Goal: Entertainment & Leisure: Consume media (video, audio)

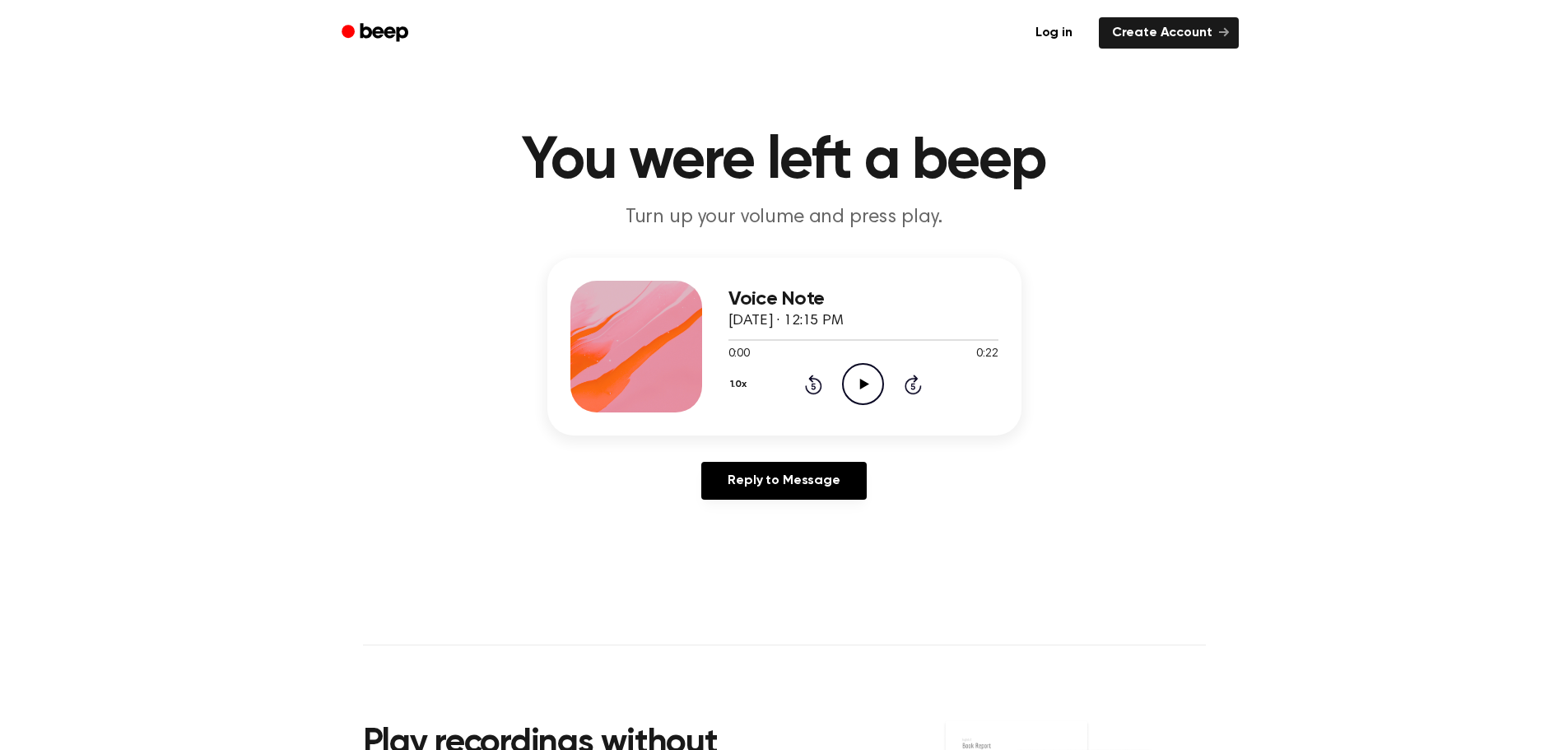
click at [875, 399] on circle at bounding box center [862, 384] width 40 height 40
click at [871, 377] on icon "Play Audio" at bounding box center [863, 384] width 42 height 42
click at [858, 376] on icon "Pause Audio" at bounding box center [863, 384] width 42 height 42
click at [860, 384] on icon at bounding box center [864, 384] width 9 height 11
click at [853, 393] on icon "Pause Audio" at bounding box center [863, 384] width 42 height 42
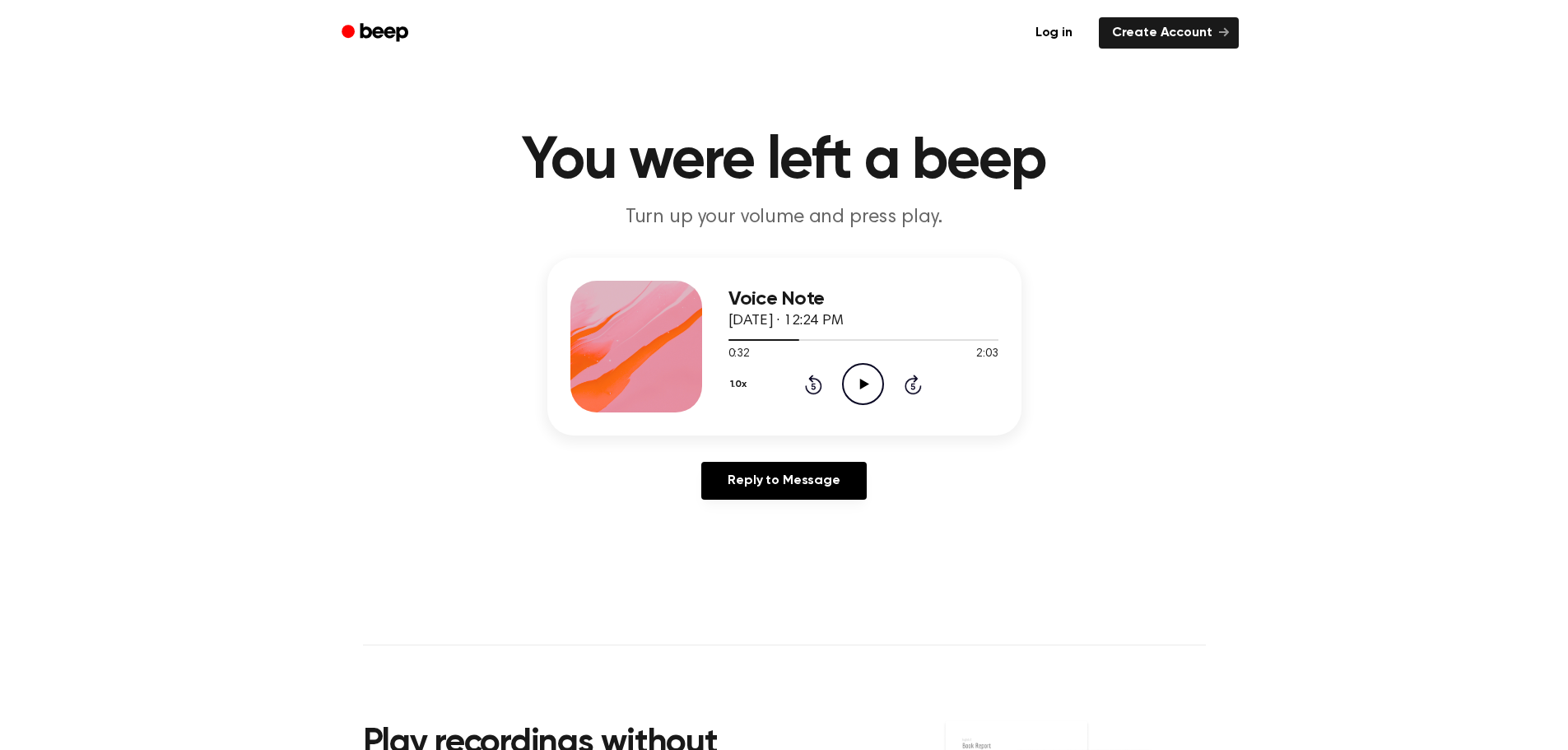
click at [854, 379] on icon "Play Audio" at bounding box center [863, 384] width 42 height 42
click at [860, 388] on icon at bounding box center [862, 384] width 7 height 11
click at [883, 388] on circle at bounding box center [862, 384] width 40 height 40
click at [899, 333] on div at bounding box center [863, 339] width 270 height 13
click at [876, 337] on div at bounding box center [863, 339] width 270 height 13
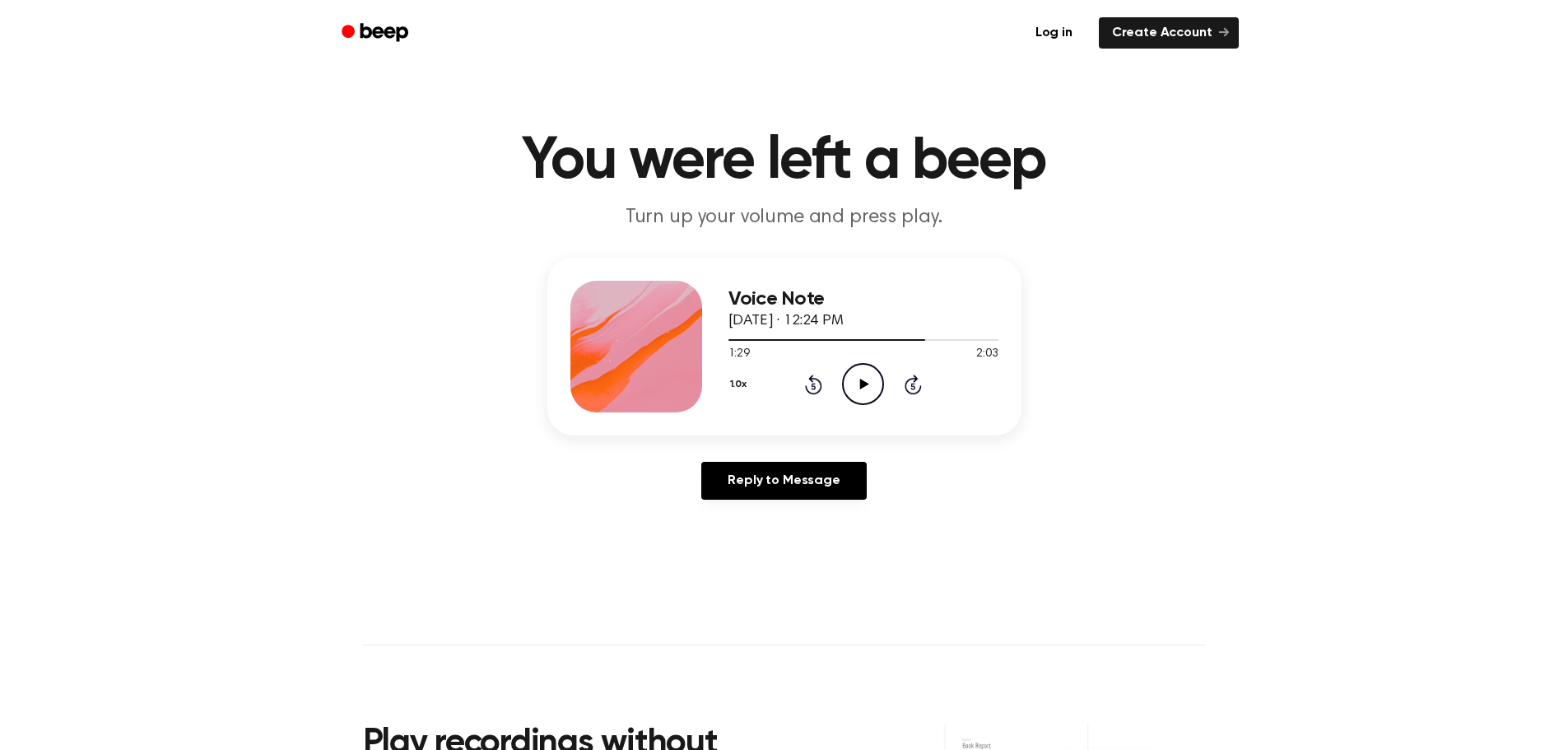
click at [863, 390] on icon "Play Audio" at bounding box center [863, 384] width 42 height 42
click at [861, 383] on icon at bounding box center [862, 384] width 7 height 11
click at [872, 368] on icon "Play Audio" at bounding box center [863, 384] width 42 height 42
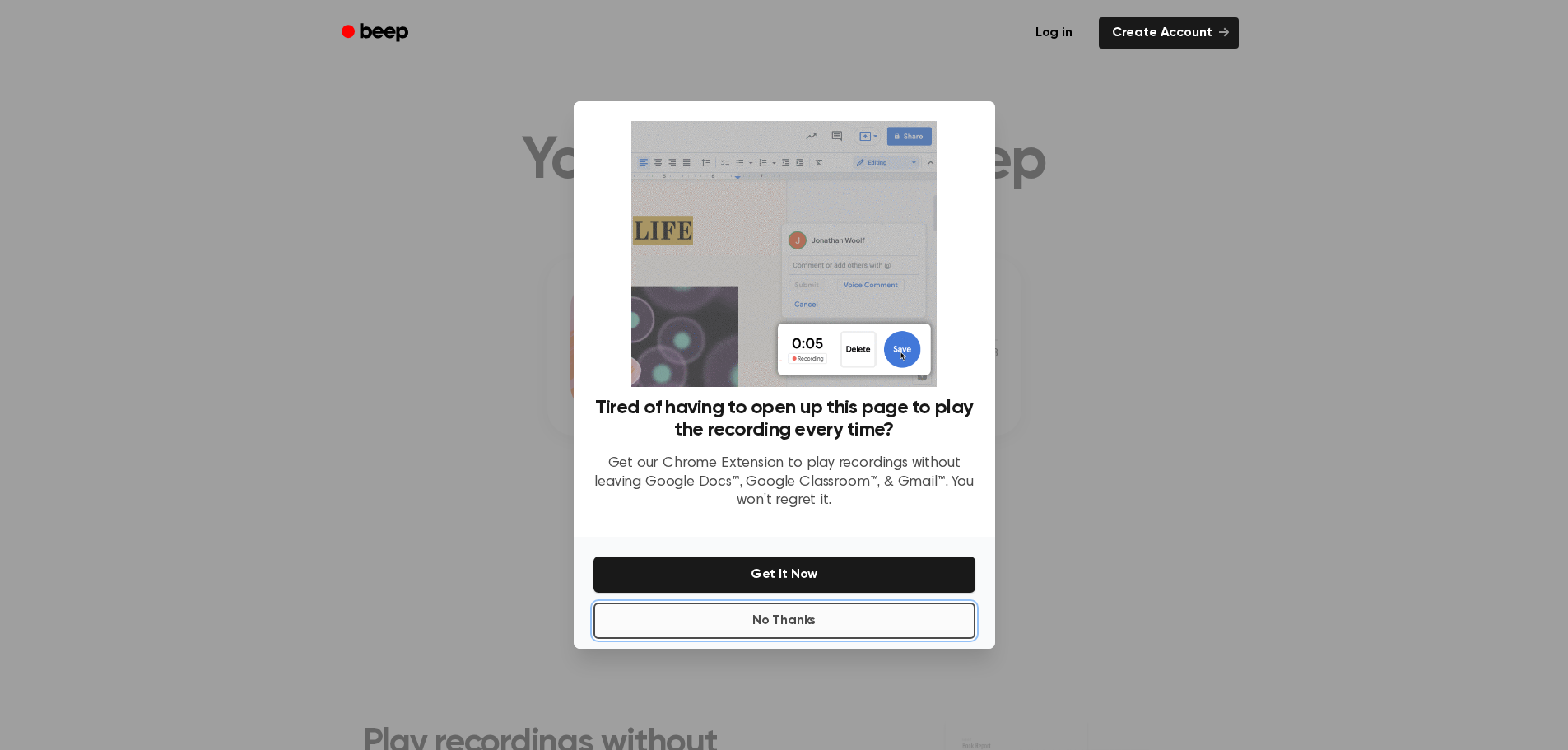
click at [831, 619] on button "No Thanks" at bounding box center [784, 621] width 382 height 36
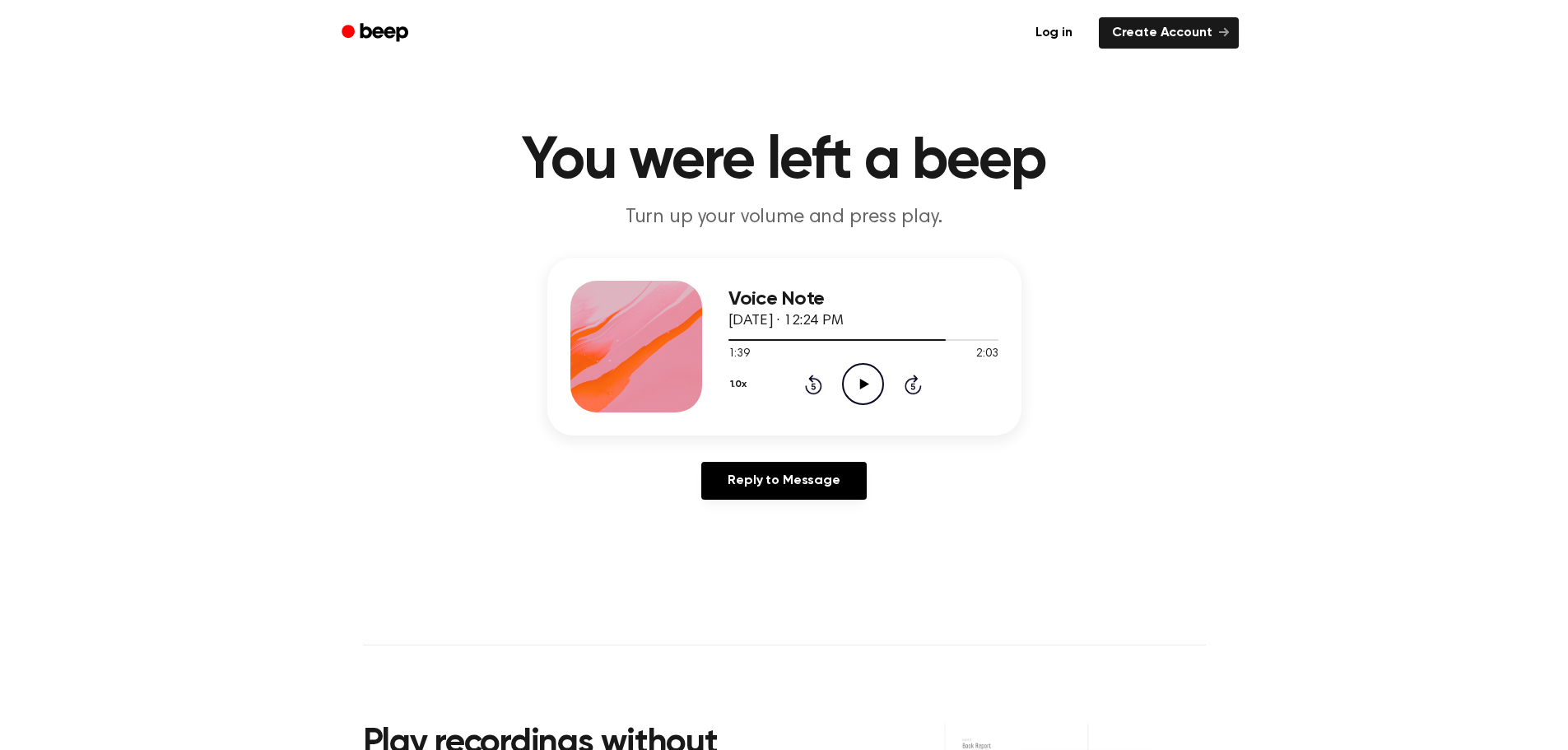
click at [857, 366] on icon "Play Audio" at bounding box center [863, 384] width 42 height 42
click at [884, 337] on div at bounding box center [863, 339] width 270 height 13
click at [852, 337] on div at bounding box center [863, 339] width 270 height 13
click at [880, 378] on icon "Pause Audio" at bounding box center [863, 384] width 42 height 42
click at [858, 381] on icon "Play Audio" at bounding box center [863, 384] width 42 height 42
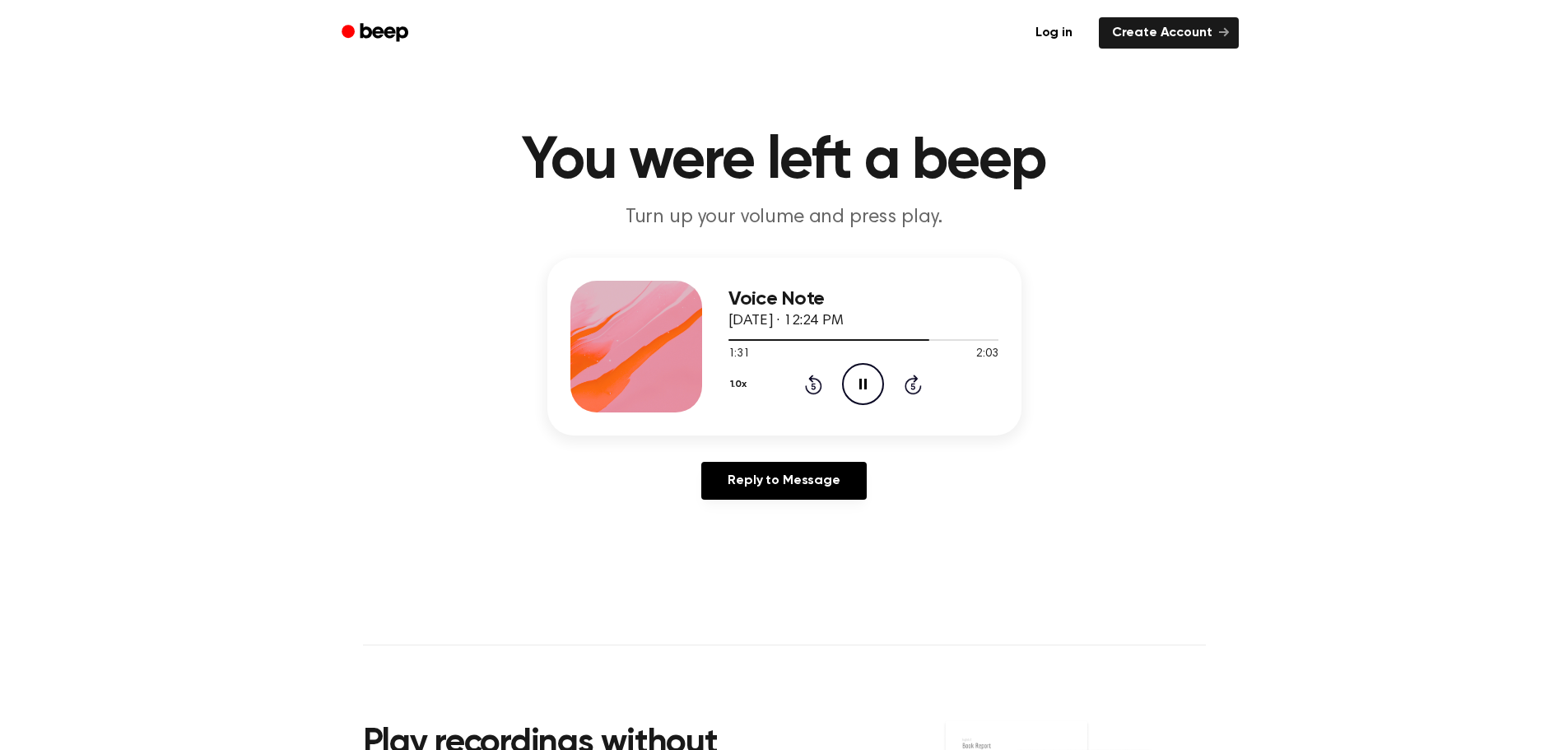
click at [863, 382] on icon "Pause Audio" at bounding box center [863, 384] width 42 height 42
click at [880, 379] on icon "Play Audio" at bounding box center [863, 384] width 42 height 42
click at [859, 376] on icon "Pause Audio" at bounding box center [863, 384] width 42 height 42
click at [868, 380] on icon "Play Audio" at bounding box center [863, 384] width 42 height 42
drag, startPoint x: 543, startPoint y: 171, endPoint x: 675, endPoint y: 164, distance: 132.2
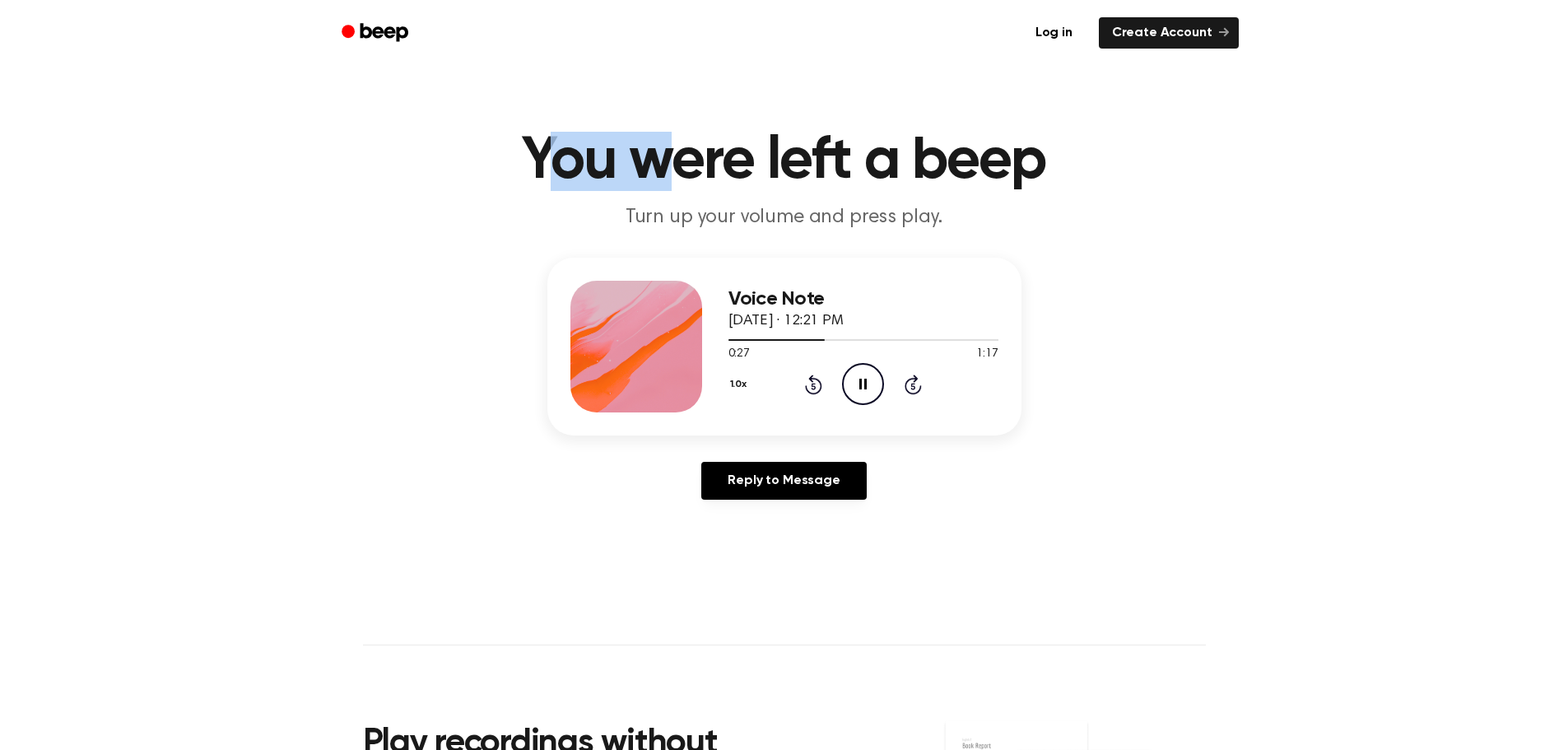
click at [675, 164] on h1 "You were left a beep" at bounding box center [784, 161] width 842 height 59
click at [518, 166] on h1 "You were left a beep" at bounding box center [784, 161] width 842 height 59
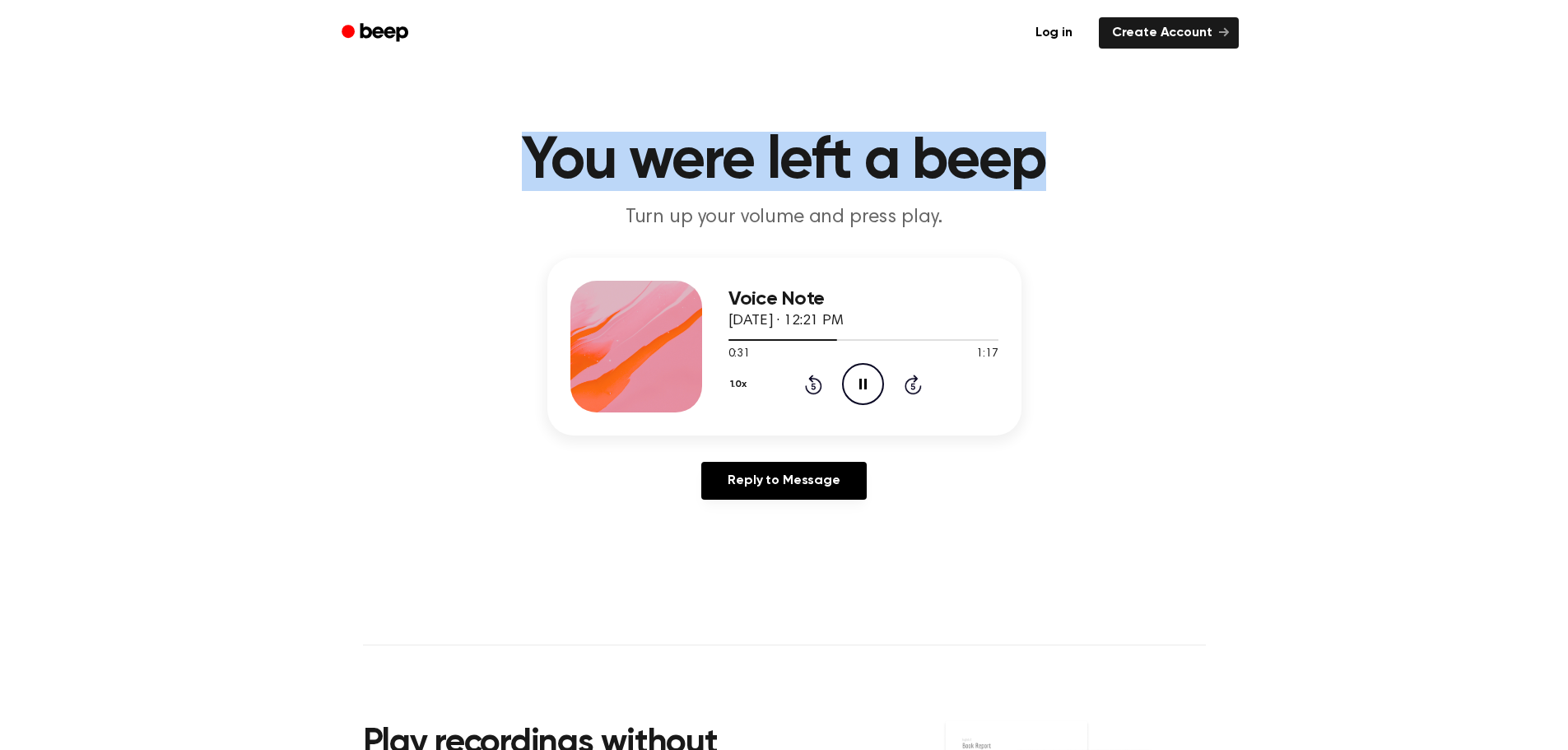
drag, startPoint x: 543, startPoint y: 163, endPoint x: 1045, endPoint y: 157, distance: 502.0
click at [1045, 157] on h1 "You were left a beep" at bounding box center [784, 161] width 842 height 59
click at [1098, 161] on h1 "You were left a beep" at bounding box center [784, 161] width 842 height 59
drag, startPoint x: 1062, startPoint y: 156, endPoint x: 525, endPoint y: 172, distance: 537.2
click at [524, 172] on h1 "You were left a beep" at bounding box center [784, 161] width 842 height 59
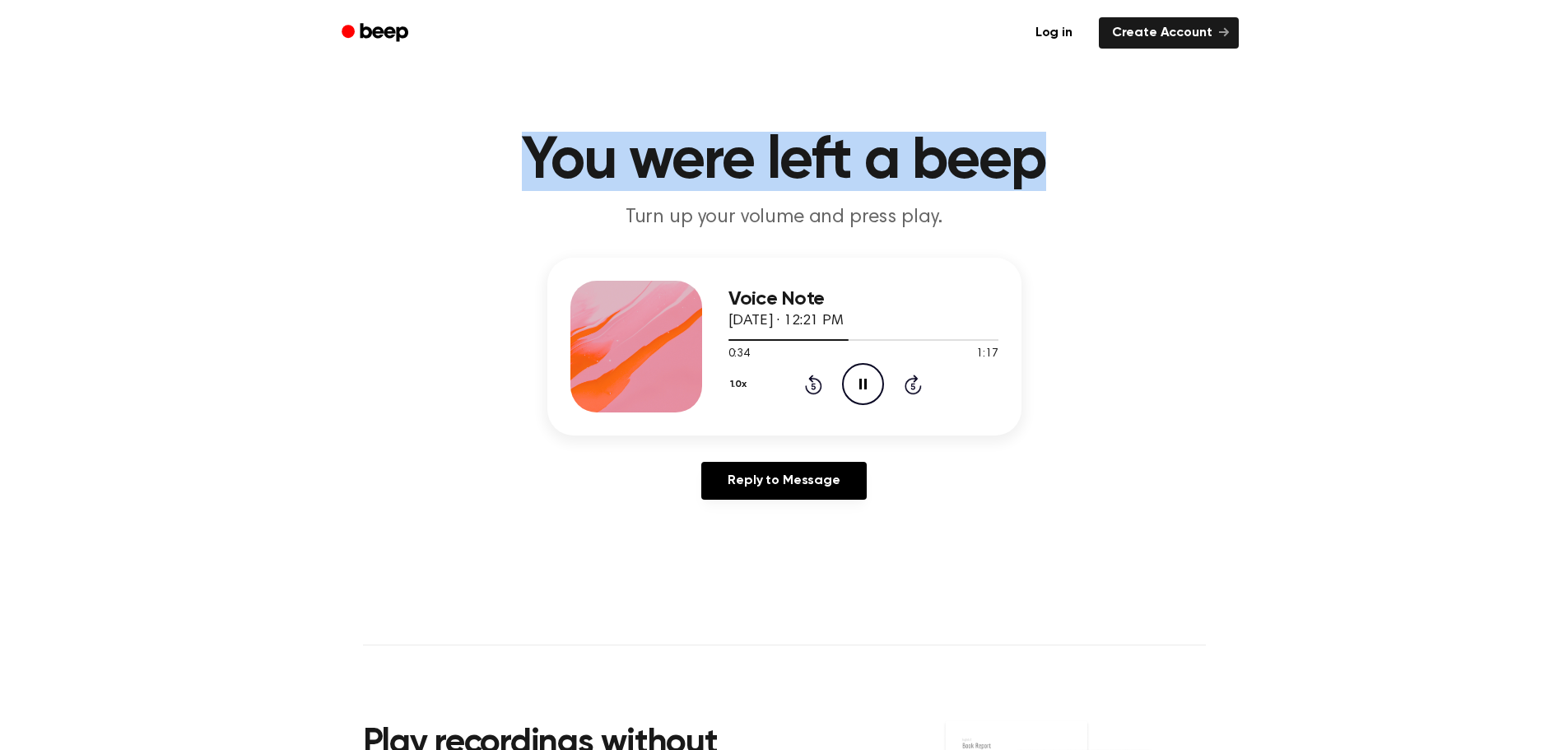
click at [1038, 173] on h1 "You were left a beep" at bounding box center [784, 161] width 842 height 59
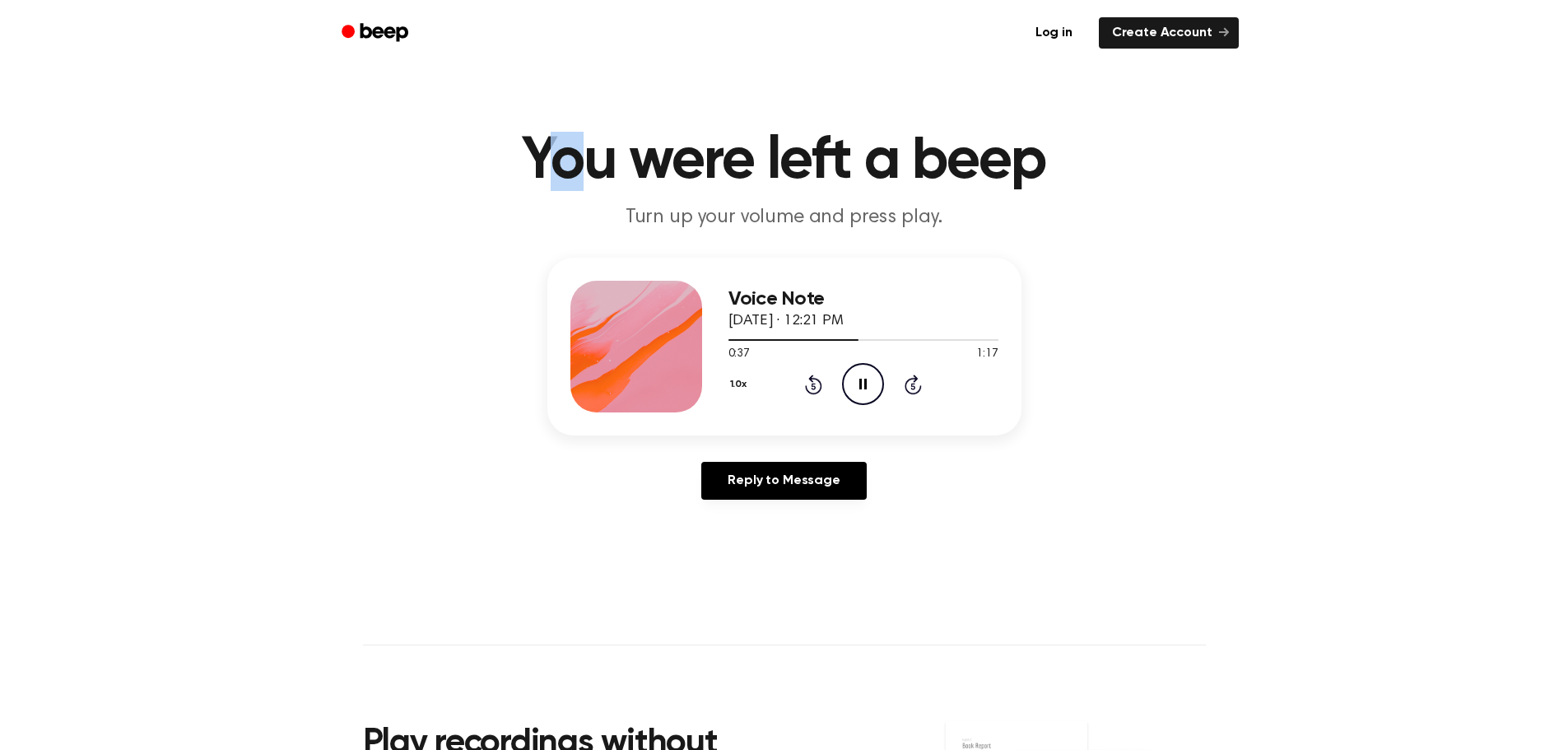
drag, startPoint x: 542, startPoint y: 165, endPoint x: 570, endPoint y: 163, distance: 28.1
click at [570, 163] on h1 "You were left a beep" at bounding box center [784, 161] width 842 height 59
click at [539, 163] on h1 "You were left a beep" at bounding box center [784, 161] width 842 height 59
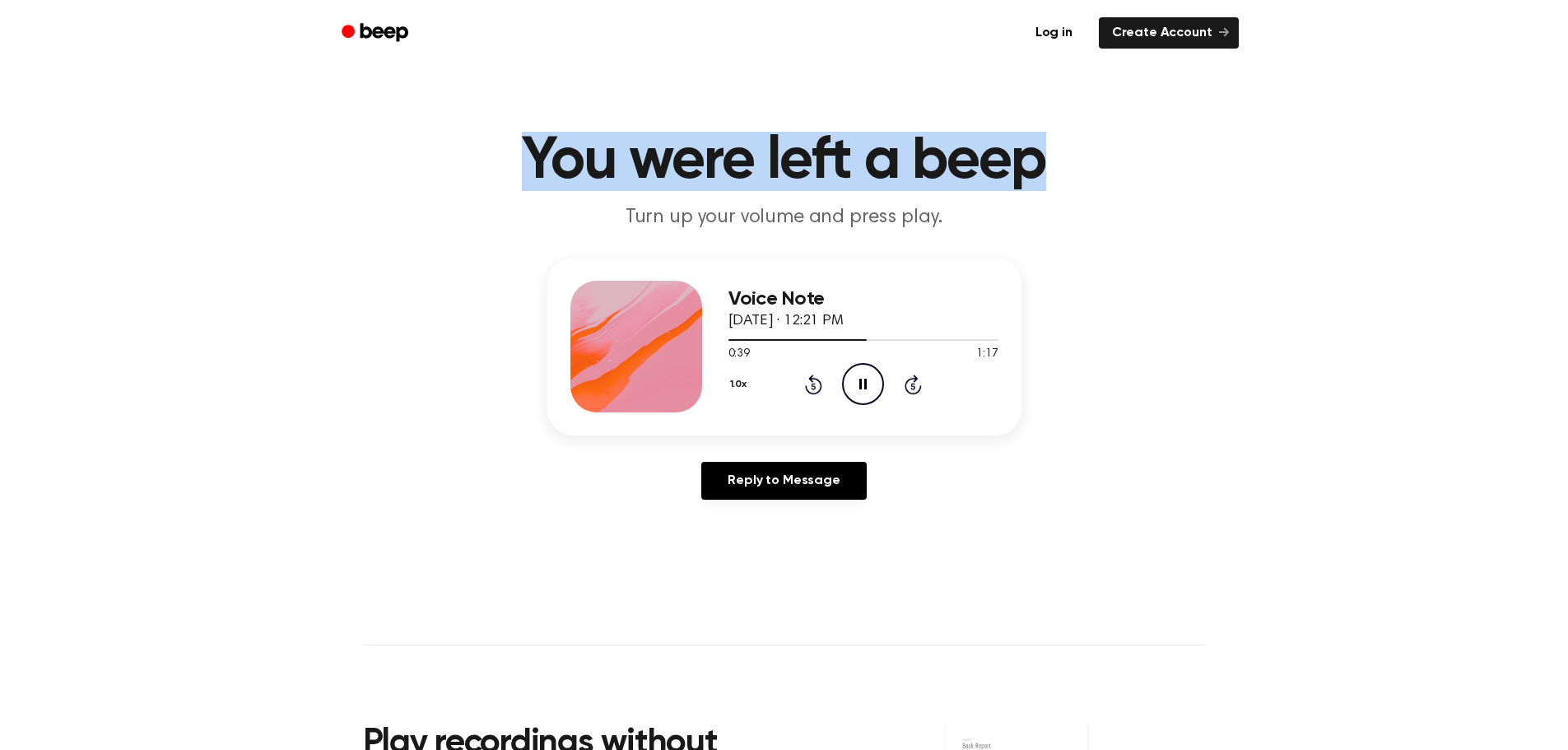
drag, startPoint x: 539, startPoint y: 163, endPoint x: 940, endPoint y: 156, distance: 401.1
click at [940, 156] on h1 "You were left a beep" at bounding box center [784, 161] width 842 height 59
click at [1053, 169] on h1 "You were left a beep" at bounding box center [784, 161] width 842 height 59
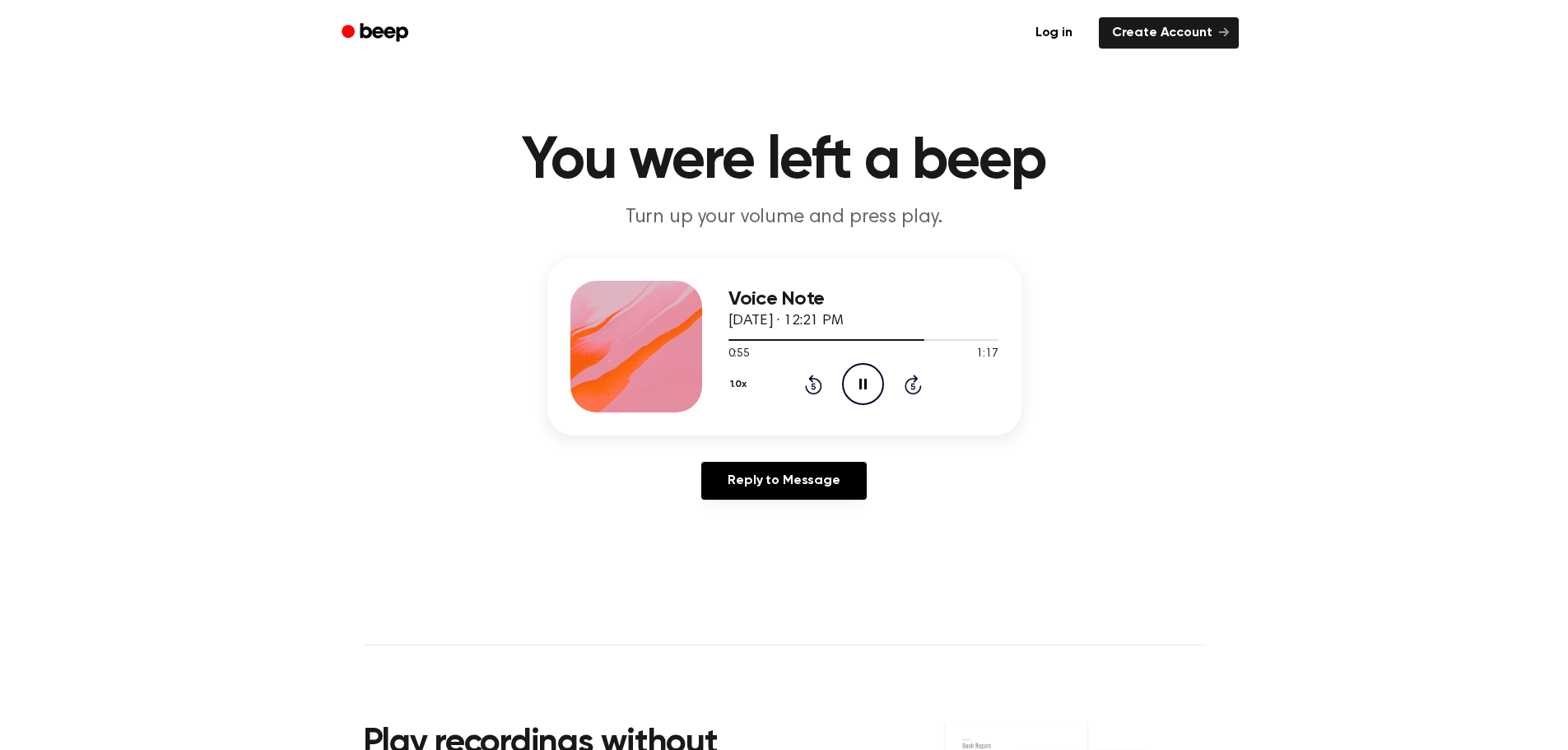
drag, startPoint x: 863, startPoint y: 388, endPoint x: 832, endPoint y: 381, distance: 31.8
click at [863, 389] on icon "Pause Audio" at bounding box center [863, 384] width 42 height 42
click at [858, 379] on icon "Play Audio" at bounding box center [863, 384] width 42 height 42
drag, startPoint x: 921, startPoint y: 336, endPoint x: 782, endPoint y: 358, distance: 140.7
click at [745, 351] on div "0:57 1:17 Your browser does not support the [object Object] element." at bounding box center [863, 348] width 270 height 30
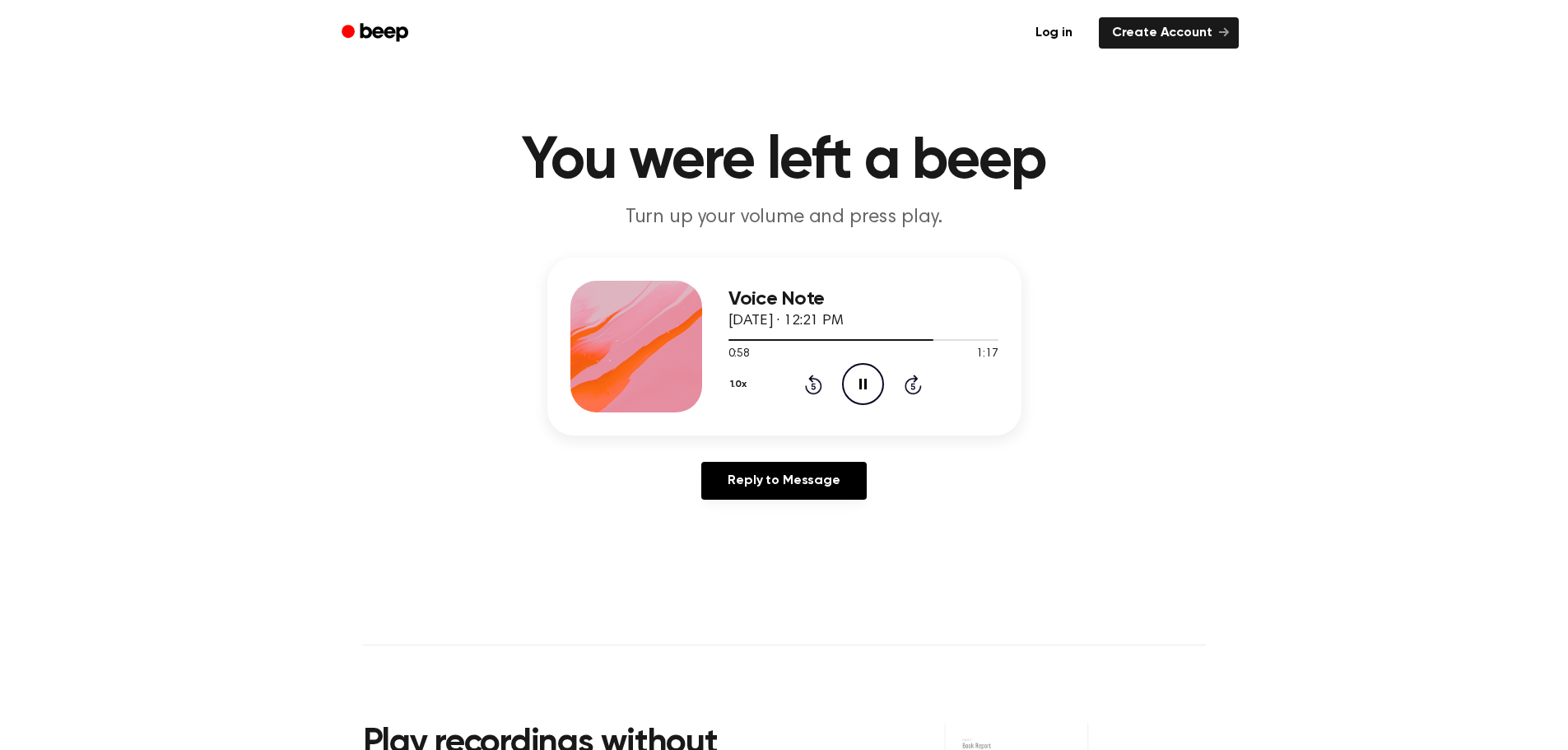
click at [1005, 385] on div "Voice Note September 27, 2025 · 12:21 PM 0:58 1:17 Your browser does not suppor…" at bounding box center [784, 347] width 474 height 178
click at [868, 378] on icon "Pause Audio" at bounding box center [863, 384] width 42 height 42
drag, startPoint x: 932, startPoint y: 338, endPoint x: 816, endPoint y: 348, distance: 116.4
click at [816, 348] on div "0:59 1:17 Your browser does not support the [object Object] element." at bounding box center [863, 348] width 270 height 30
drag, startPoint x: 860, startPoint y: 348, endPoint x: 902, endPoint y: 343, distance: 42.3
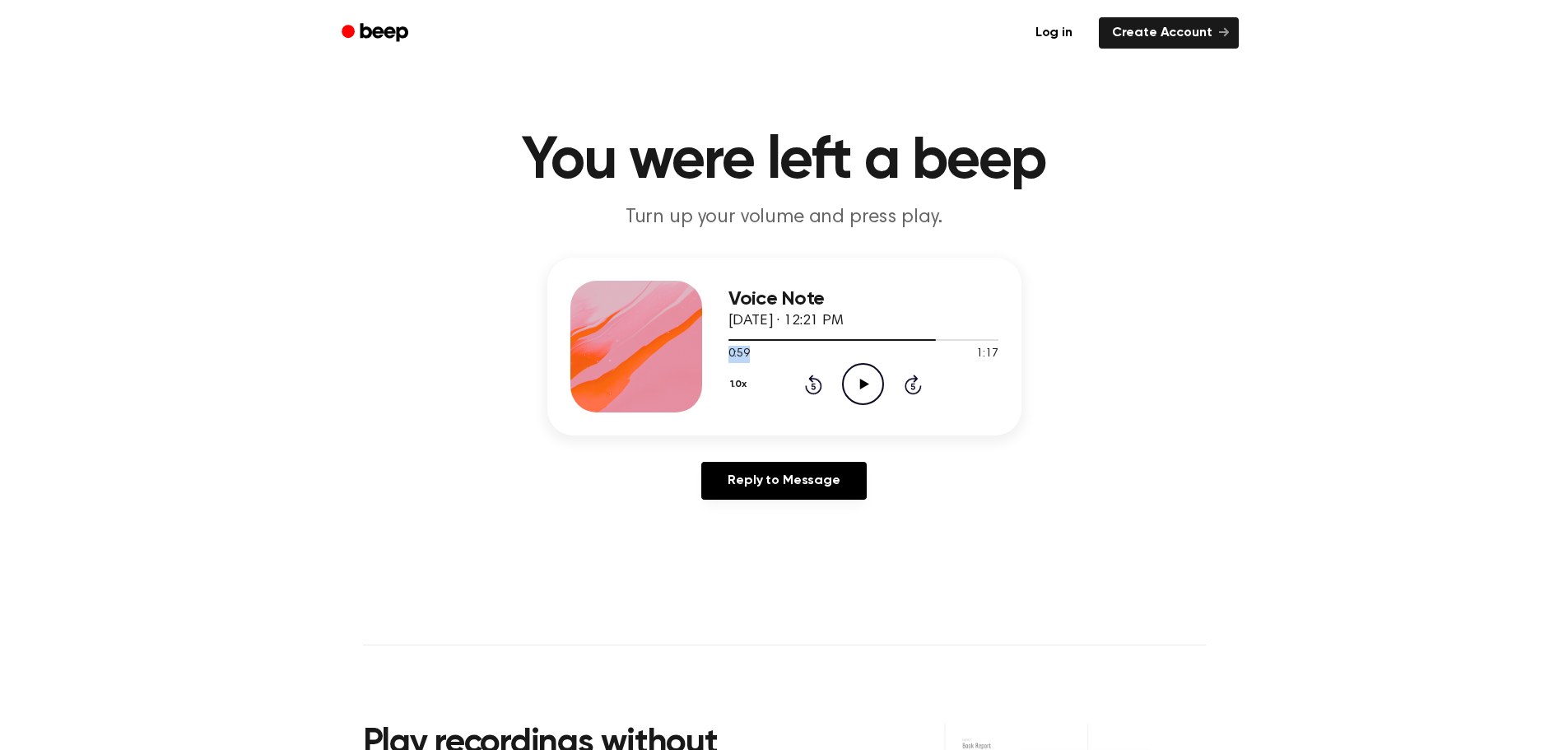
click at [861, 348] on div "0:59 1:17" at bounding box center [863, 354] width 270 height 17
click at [945, 364] on div "1.0x Rewind 5 seconds Play Audio Skip 5 seconds" at bounding box center [863, 384] width 270 height 42
drag, startPoint x: 928, startPoint y: 346, endPoint x: 890, endPoint y: 342, distance: 38.2
click at [890, 342] on div at bounding box center [863, 339] width 270 height 13
click at [809, 380] on icon at bounding box center [812, 385] width 17 height 20
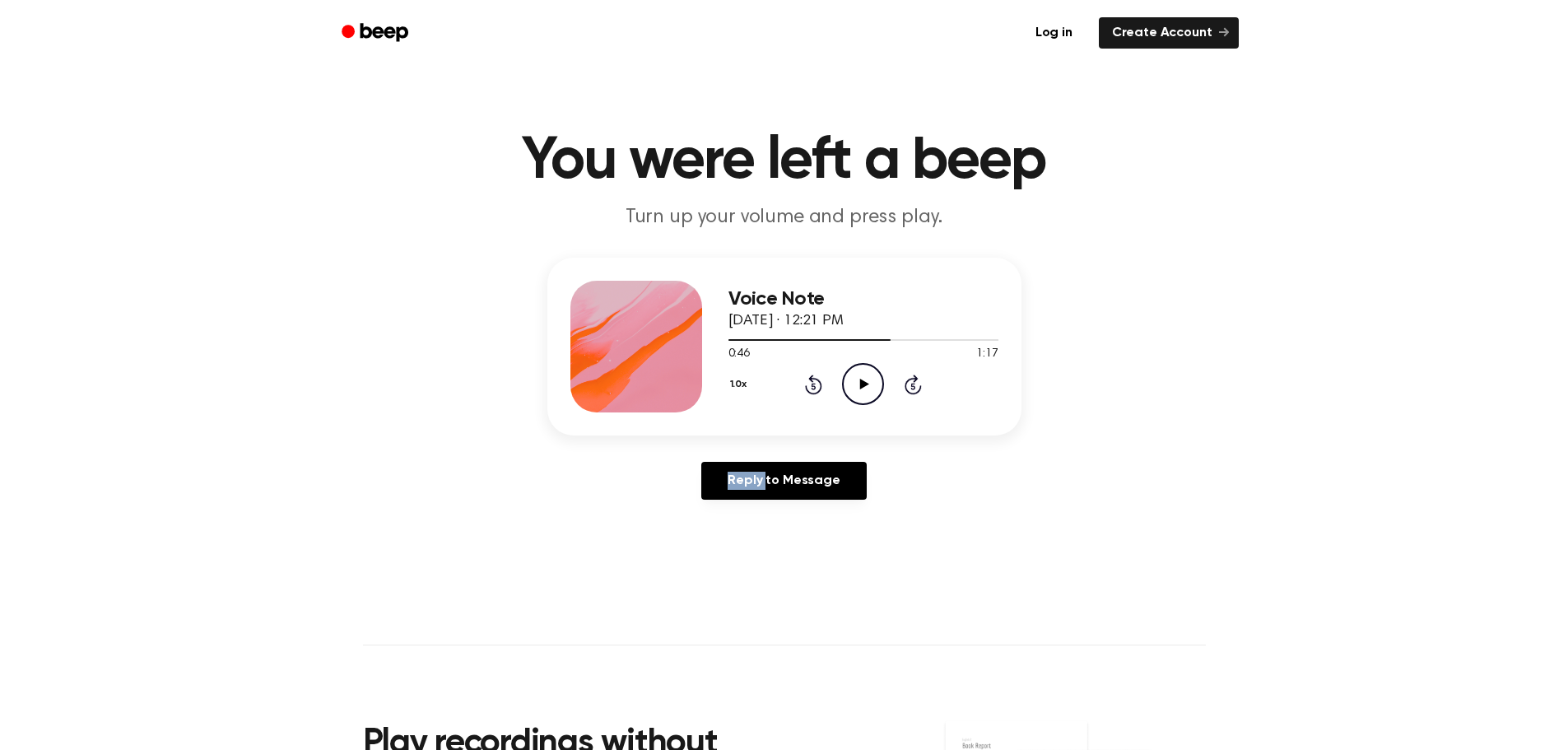
click at [809, 380] on icon "Rewind 5 seconds" at bounding box center [813, 384] width 18 height 21
click at [810, 380] on icon at bounding box center [812, 385] width 17 height 20
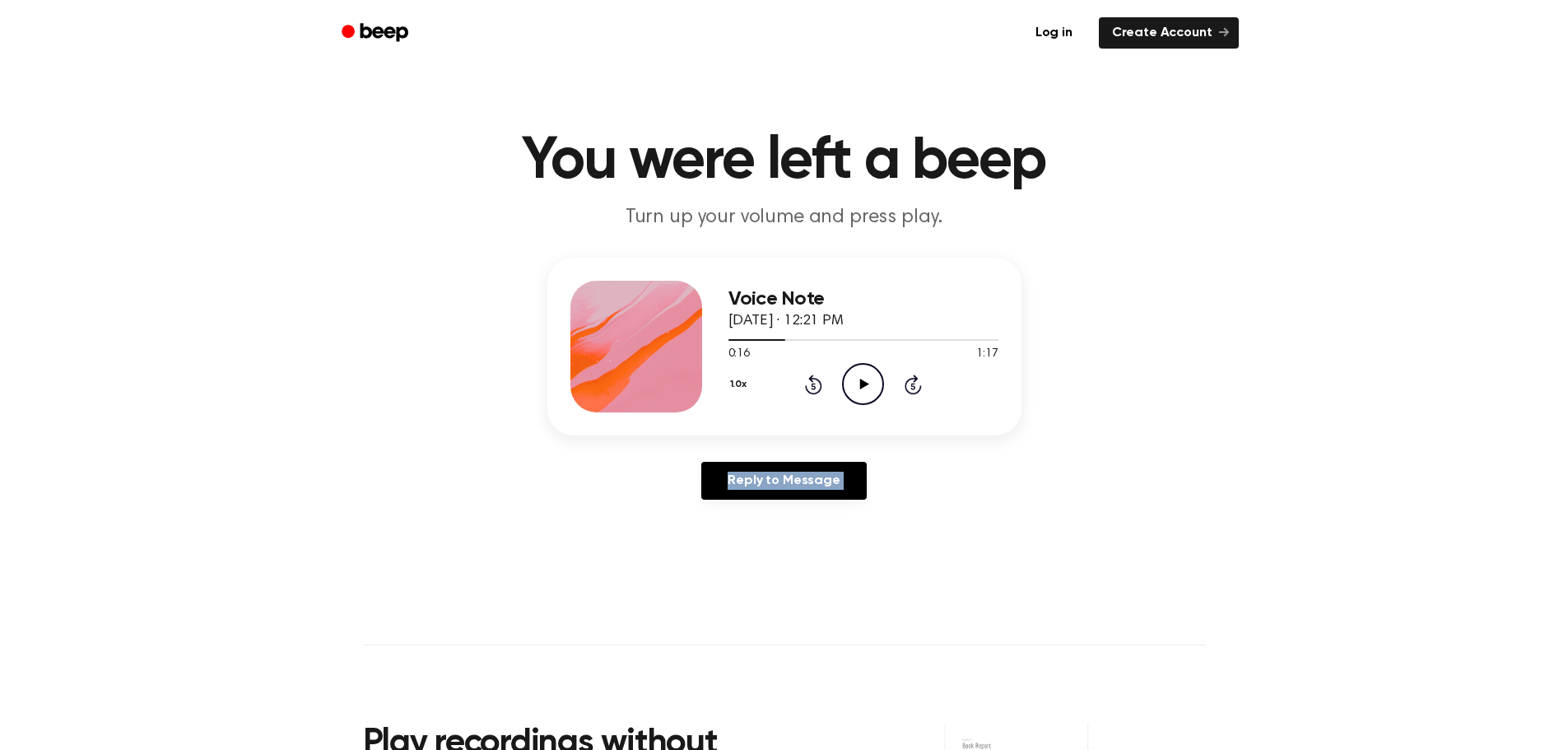
click at [810, 380] on icon at bounding box center [812, 385] width 17 height 20
click at [1038, 369] on div "Voice Note September 27, 2025 · 12:21 PM 0:00 1:17 Your browser does not suppor…" at bounding box center [784, 385] width 1528 height 255
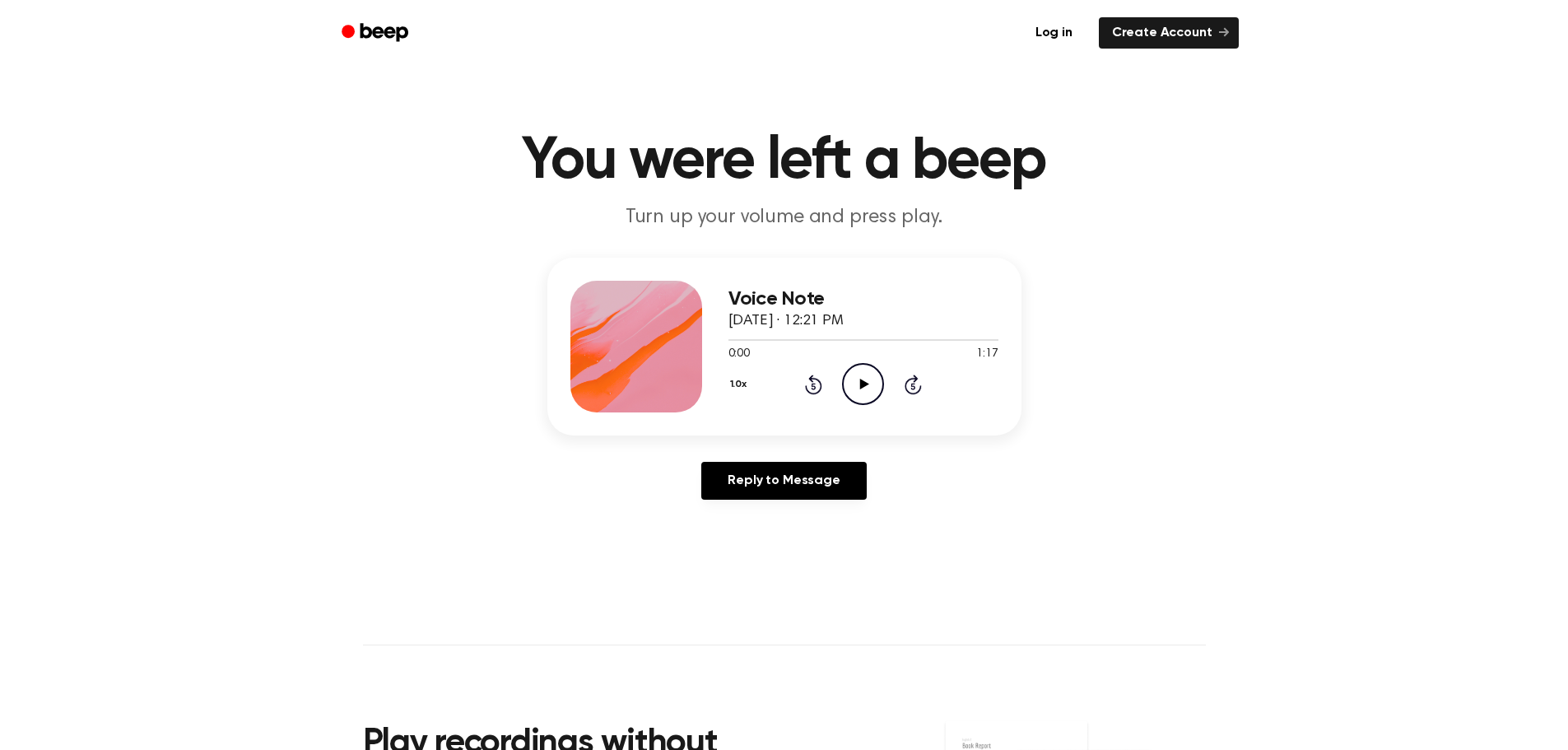
click at [855, 394] on icon "Play Audio" at bounding box center [863, 384] width 42 height 42
click at [865, 383] on icon at bounding box center [862, 384] width 7 height 11
click at [874, 398] on icon "Play Audio" at bounding box center [863, 384] width 42 height 42
